Goal: Navigation & Orientation: Find specific page/section

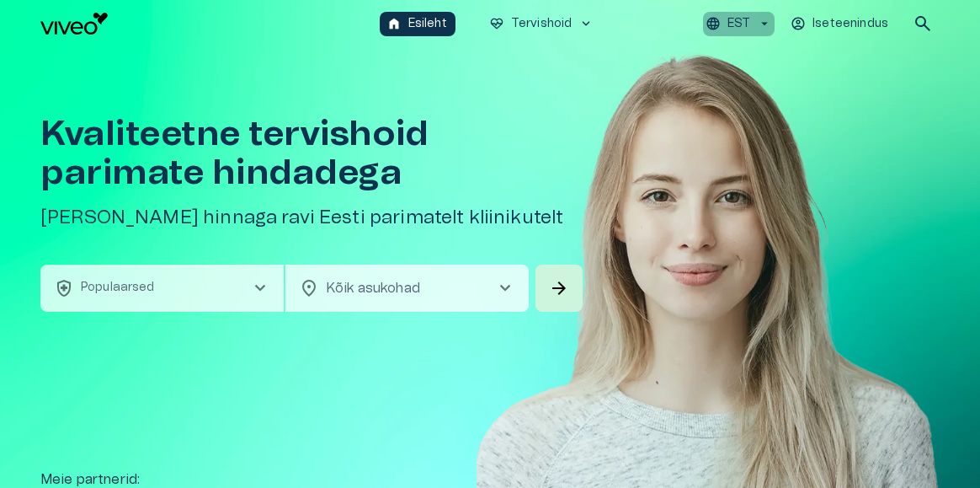
click at [770, 24] on icon "button" at bounding box center [764, 23] width 15 height 15
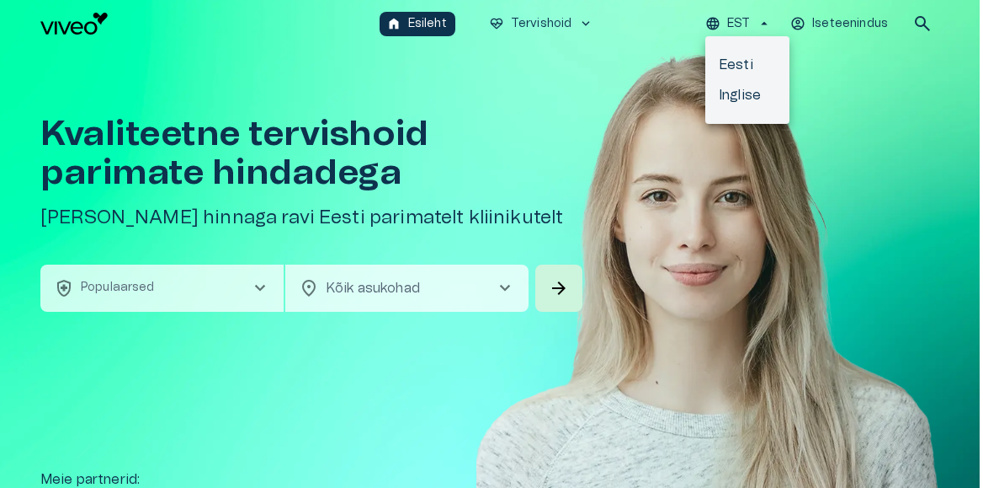
click at [738, 98] on li "Inglise" at bounding box center [748, 95] width 84 height 30
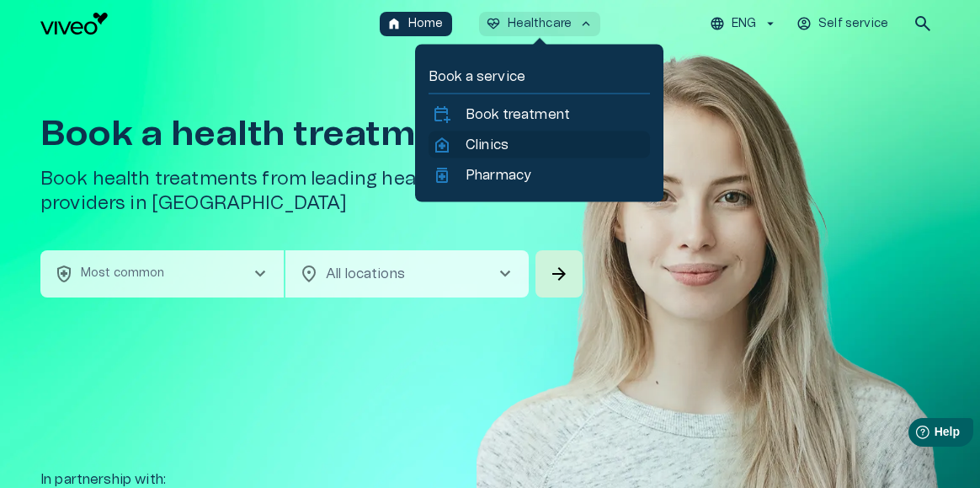
click at [481, 142] on p "Clinics" at bounding box center [487, 145] width 43 height 20
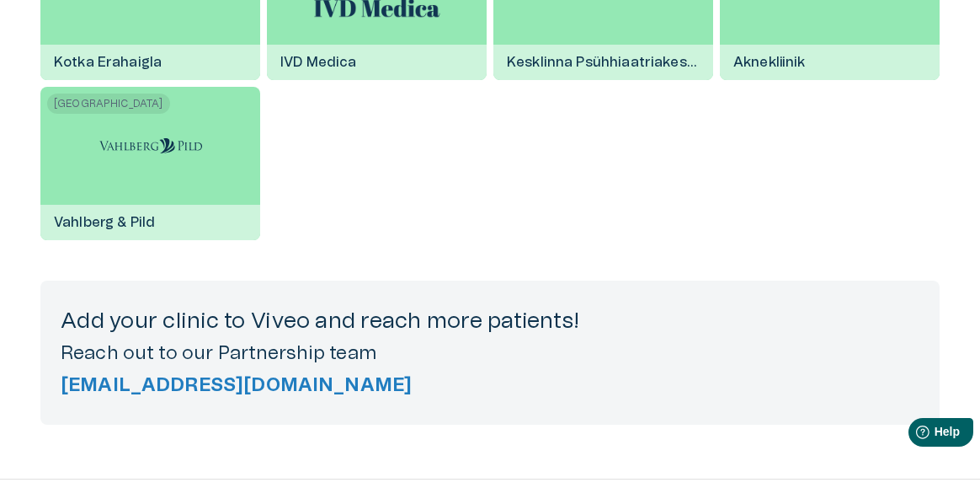
scroll to position [3128, 0]
